Goal: Subscribe to service/newsletter: Subscribe to service/newsletter

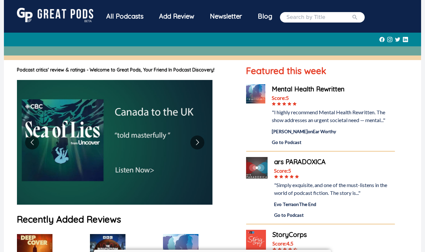
click at [126, 15] on div "All Podcasts" at bounding box center [124, 16] width 53 height 17
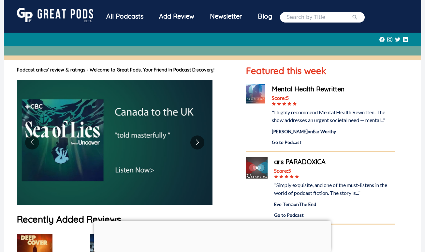
click at [228, 19] on div "Newsletter" at bounding box center [226, 16] width 48 height 17
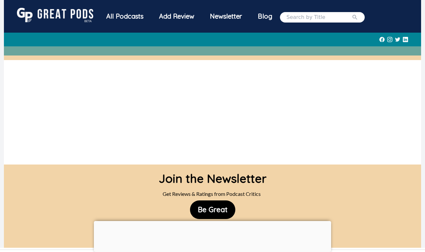
click at [116, 16] on div "All Podcasts" at bounding box center [124, 16] width 53 height 17
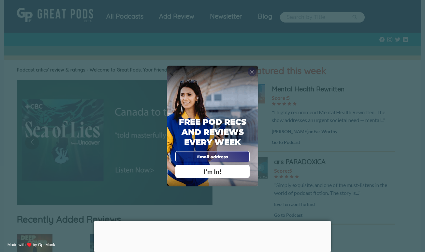
click at [254, 71] on span "X" at bounding box center [252, 72] width 4 height 6
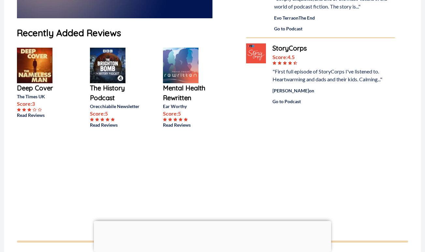
scroll to position [183, 0]
